Goal: Book appointment/travel/reservation

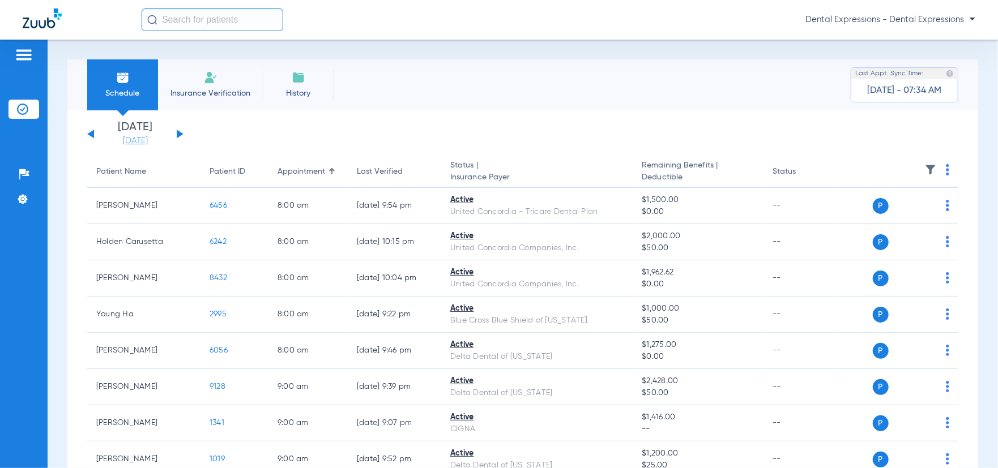
click at [130, 141] on link "[DATE]" at bounding box center [135, 140] width 68 height 11
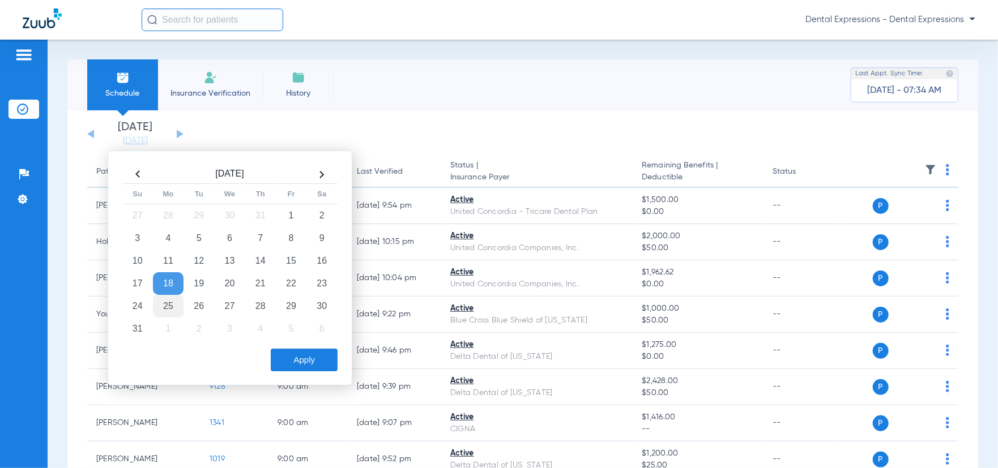
click at [168, 309] on td "25" at bounding box center [168, 306] width 31 height 23
click at [314, 359] on button "Apply" at bounding box center [304, 360] width 67 height 23
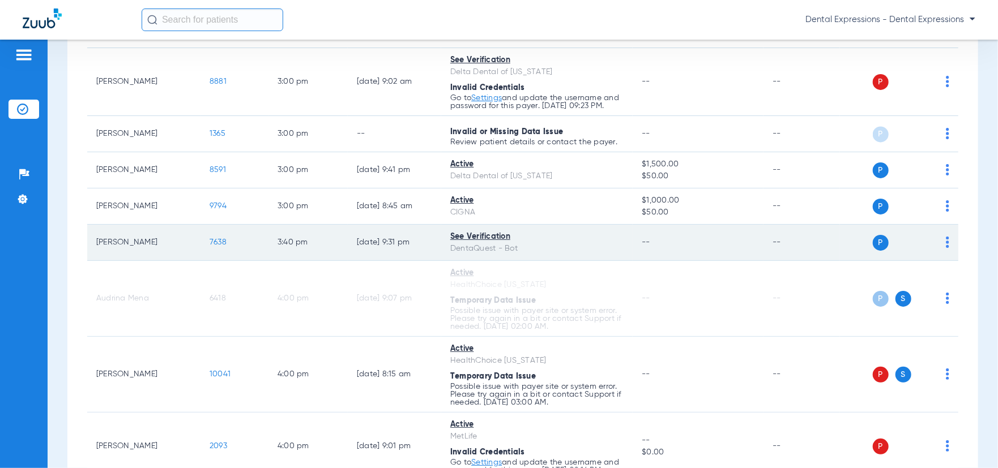
scroll to position [1360, 0]
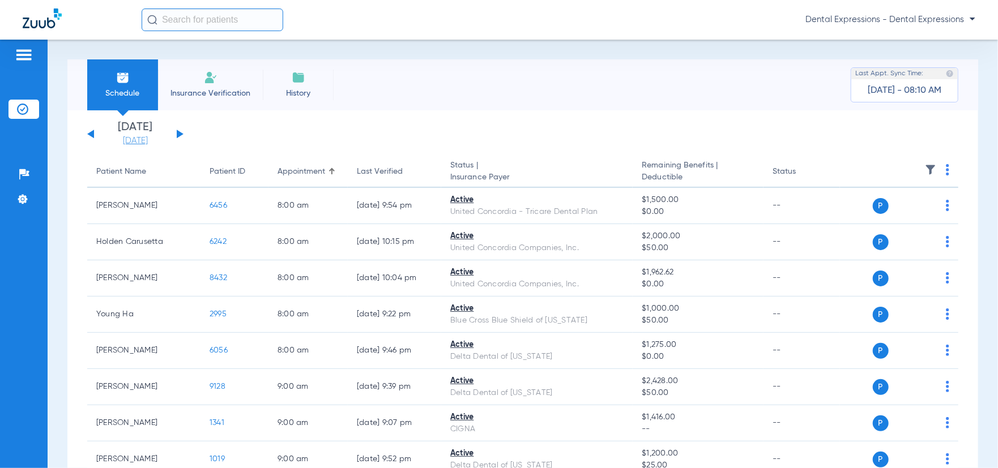
click at [147, 144] on link "[DATE]" at bounding box center [135, 140] width 68 height 11
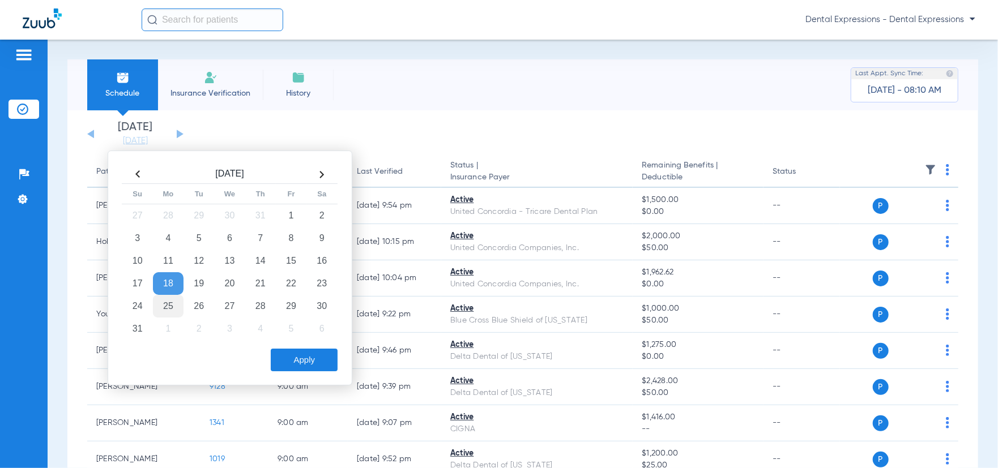
click at [166, 301] on td "25" at bounding box center [168, 306] width 31 height 23
click at [297, 354] on button "Apply" at bounding box center [304, 360] width 67 height 23
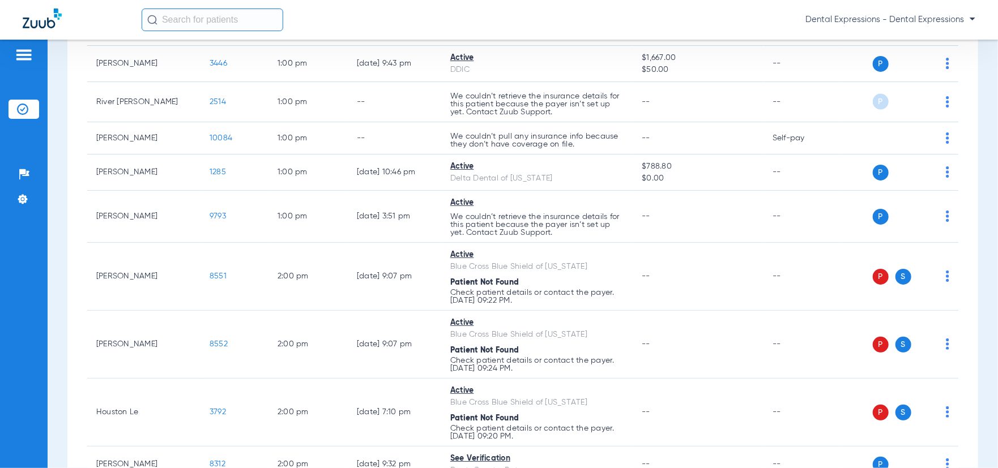
scroll to position [887, 0]
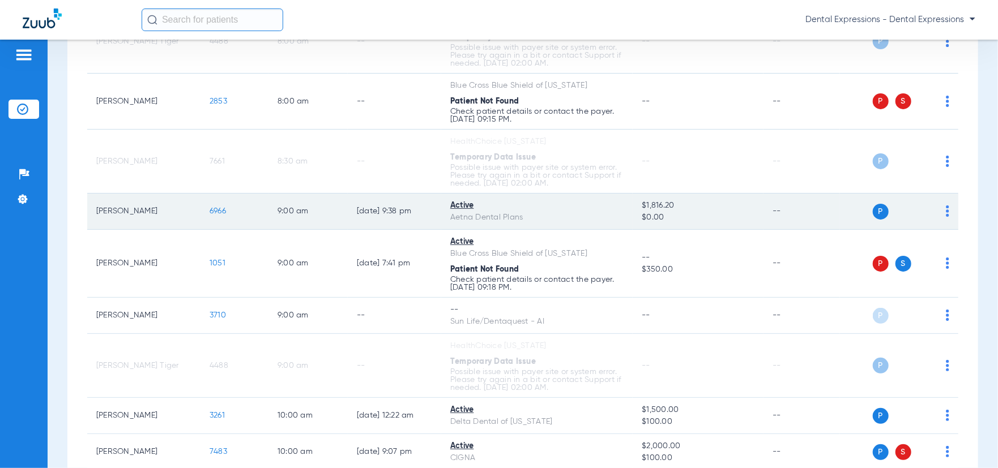
scroll to position [340, 0]
